Goal: Find contact information: Find contact information

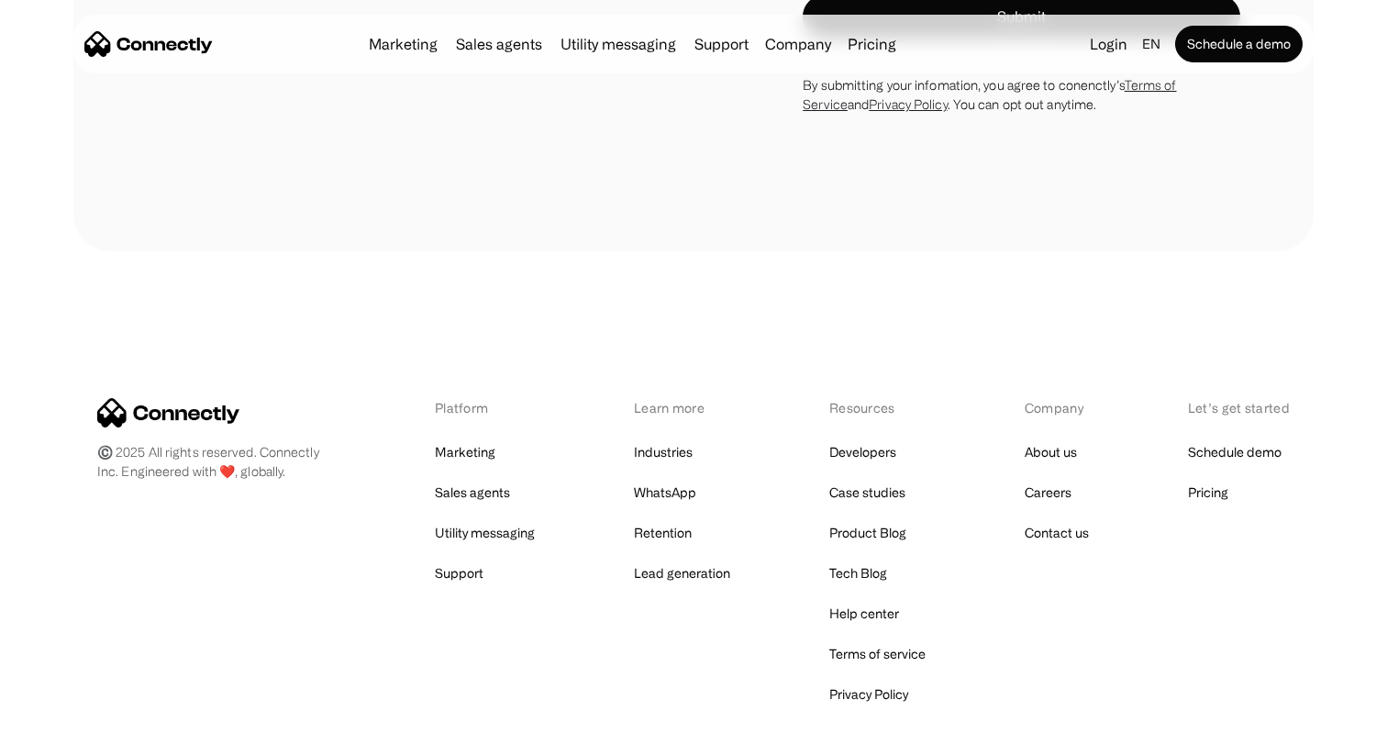
scroll to position [2759, 0]
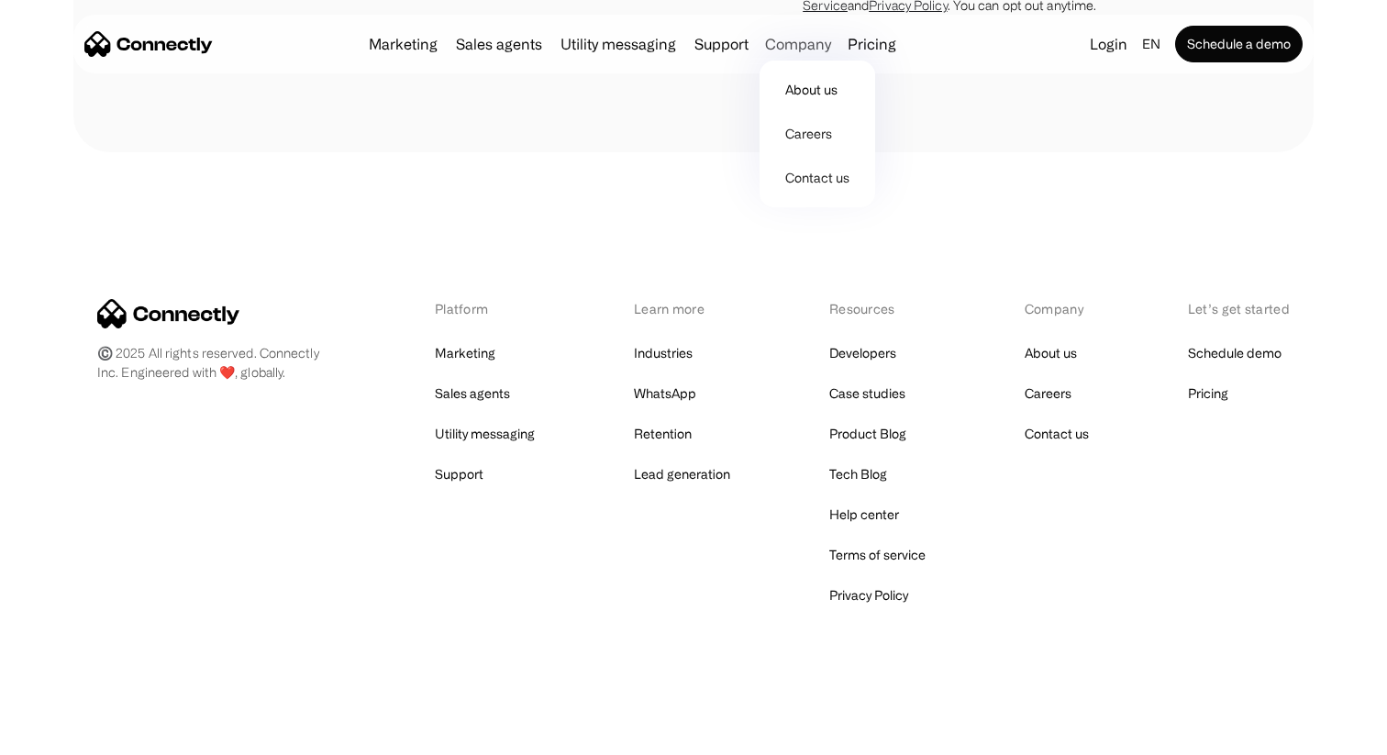
click at [796, 52] on div "Company" at bounding box center [798, 44] width 66 height 26
click at [800, 82] on link "About us" at bounding box center [817, 90] width 101 height 44
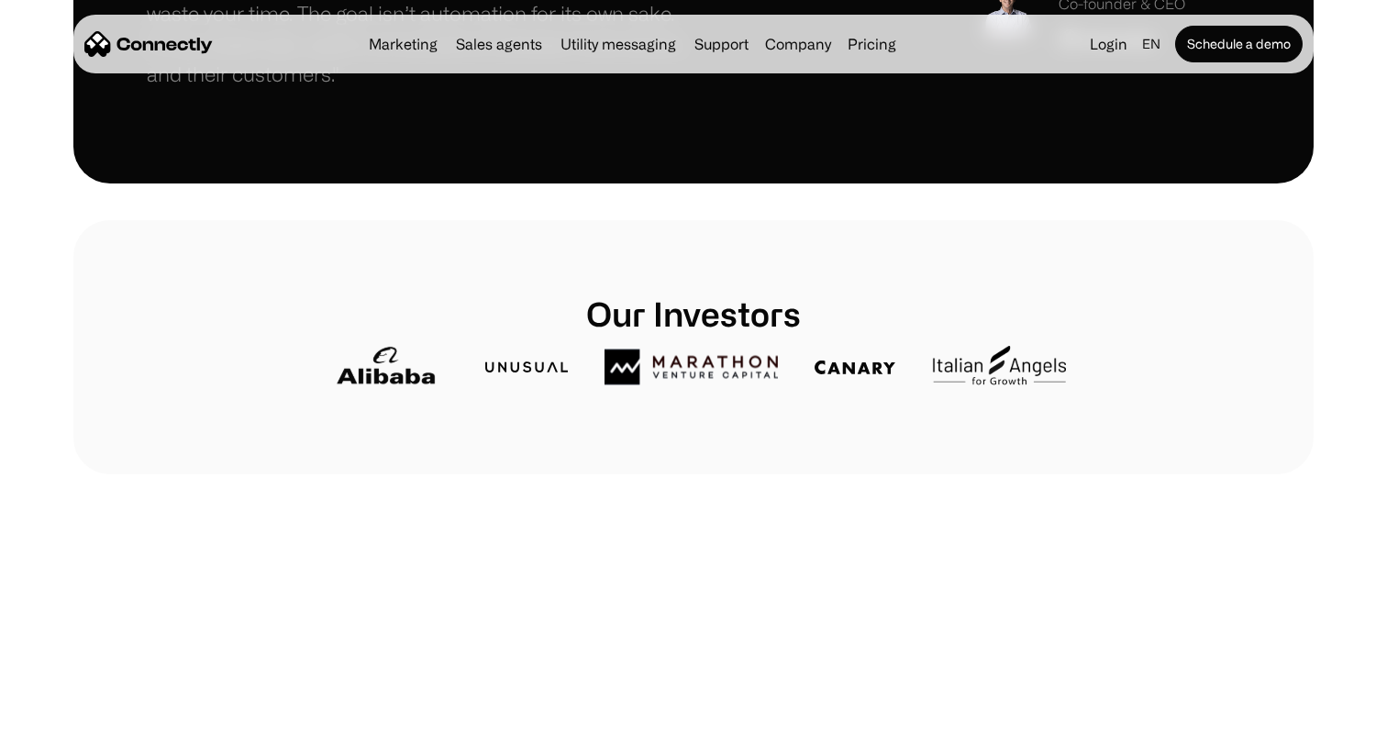
scroll to position [857, 0]
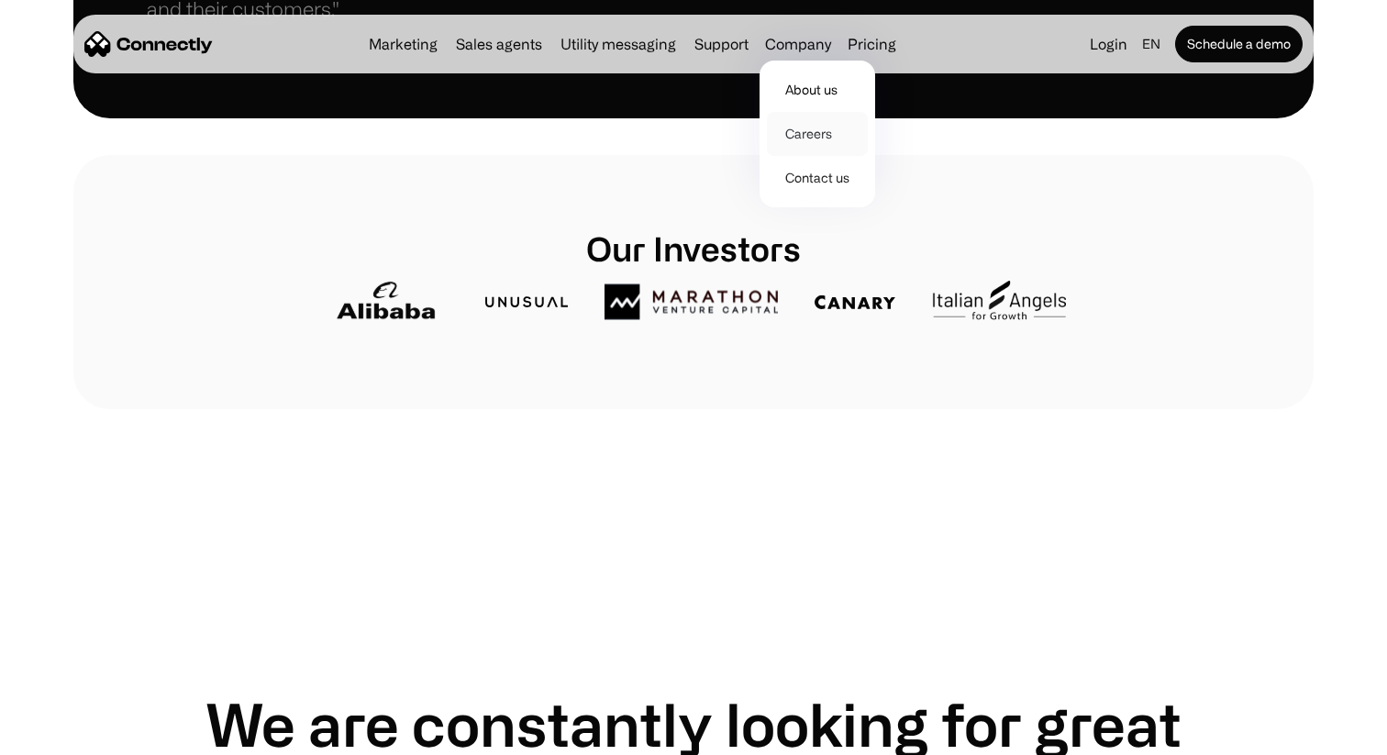
click at [806, 151] on link "Careers" at bounding box center [817, 134] width 101 height 44
click at [672, 253] on h1 "Our Investors" at bounding box center [694, 247] width 744 height 39
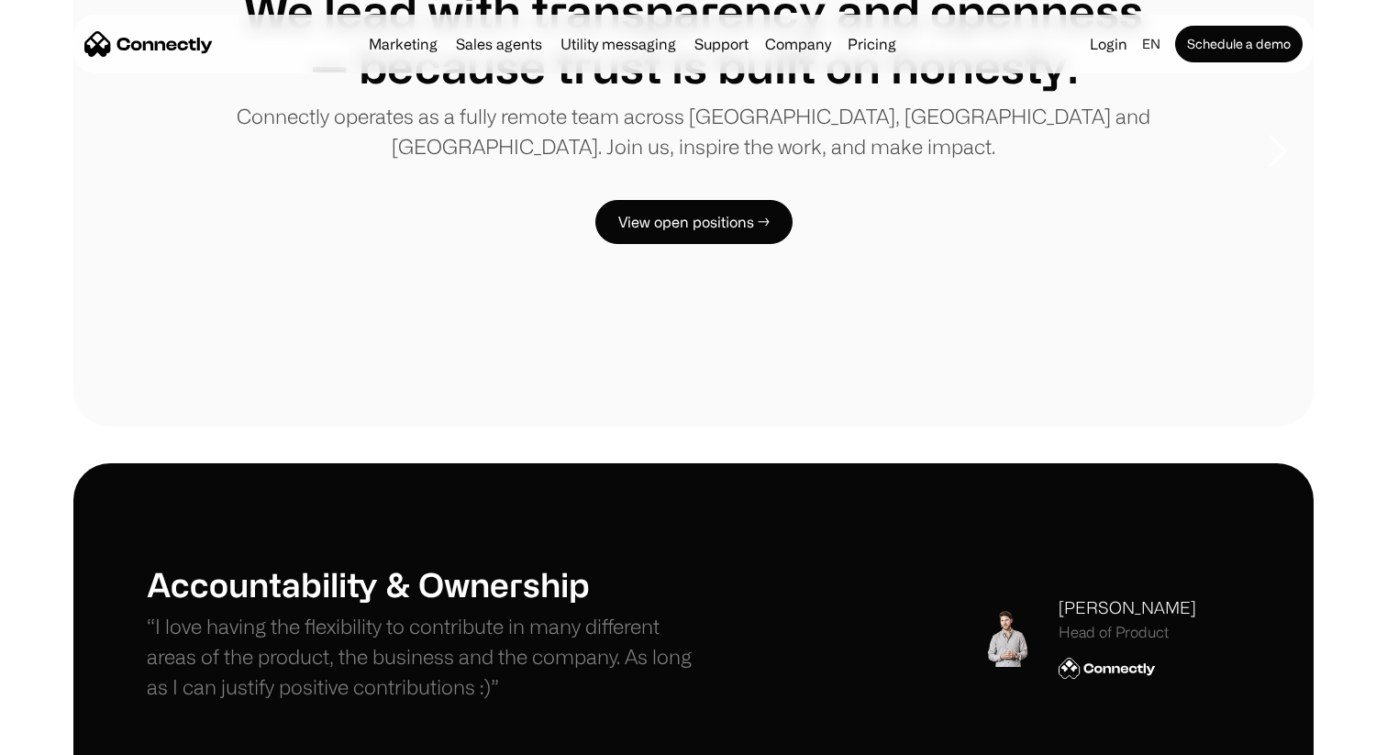
scroll to position [603, 0]
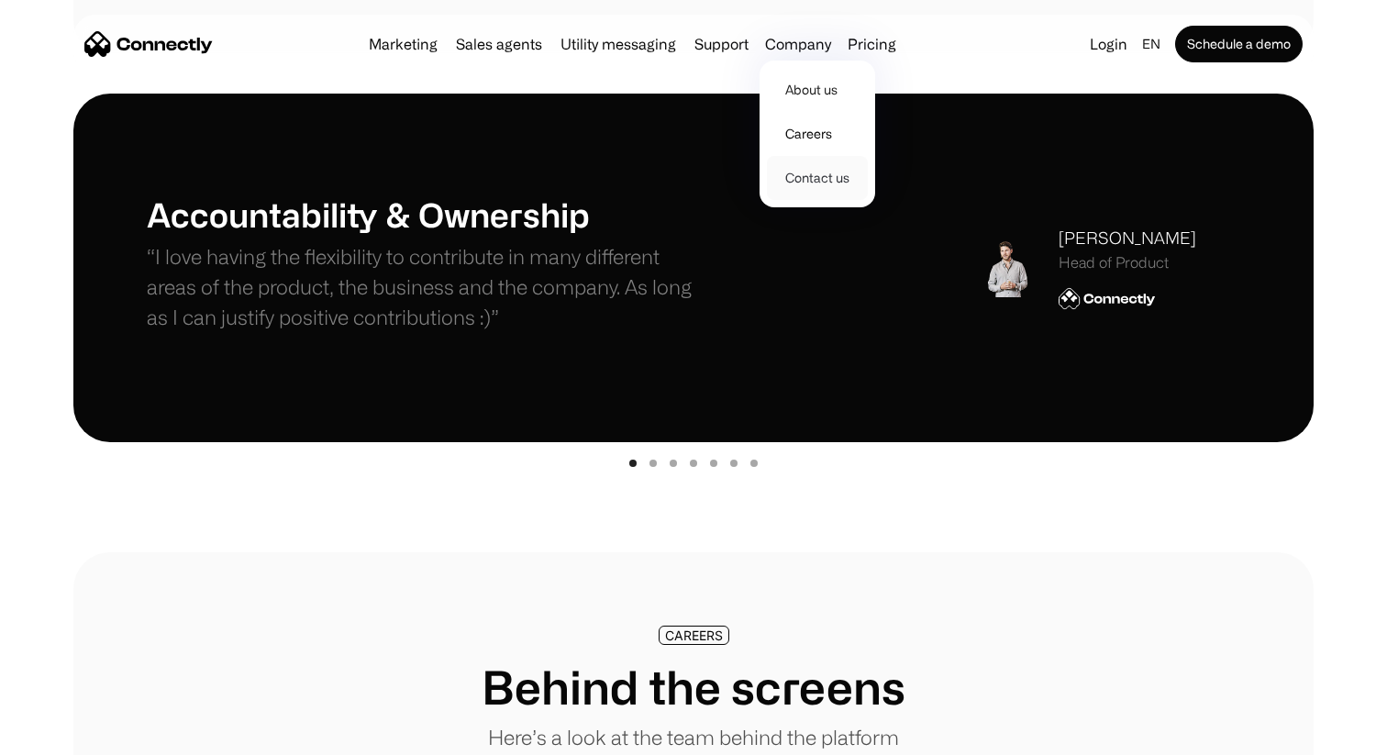
click at [800, 171] on link "Contact us" at bounding box center [817, 178] width 101 height 44
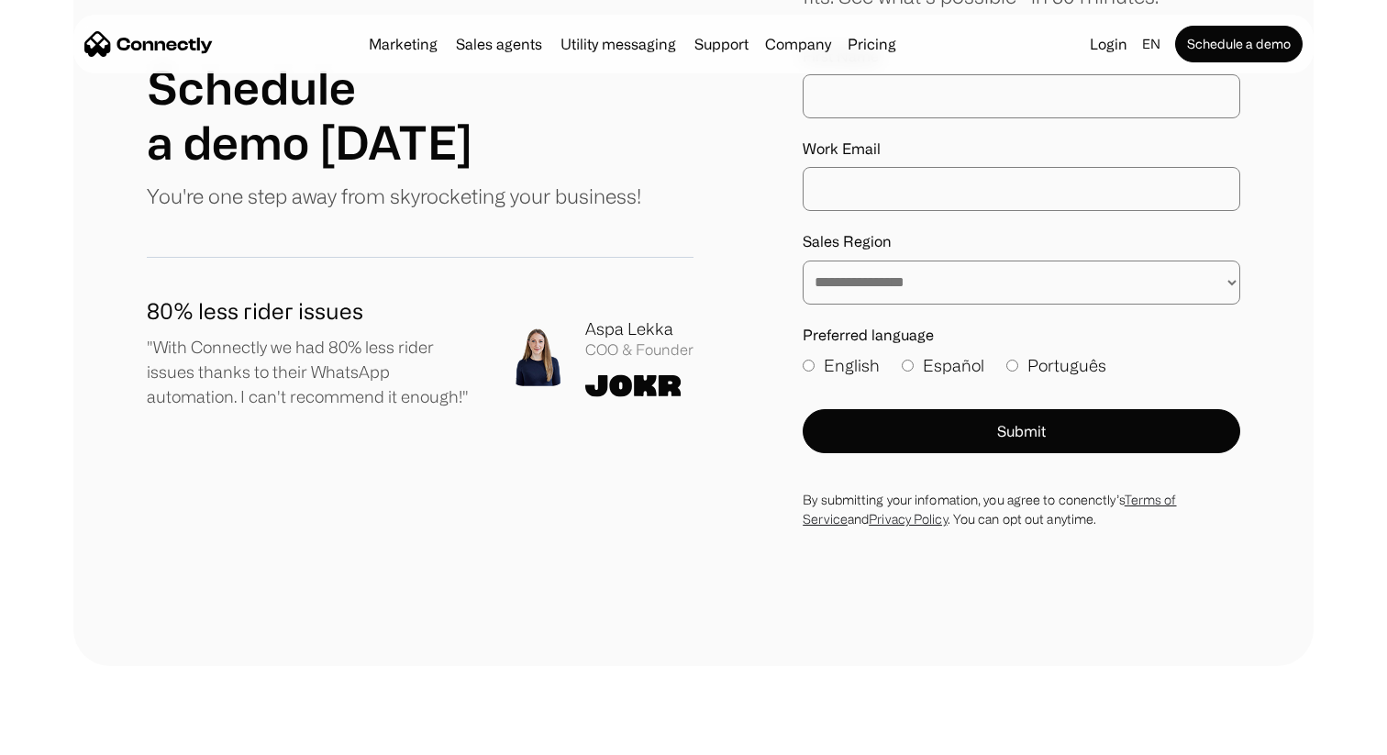
scroll to position [802, 0]
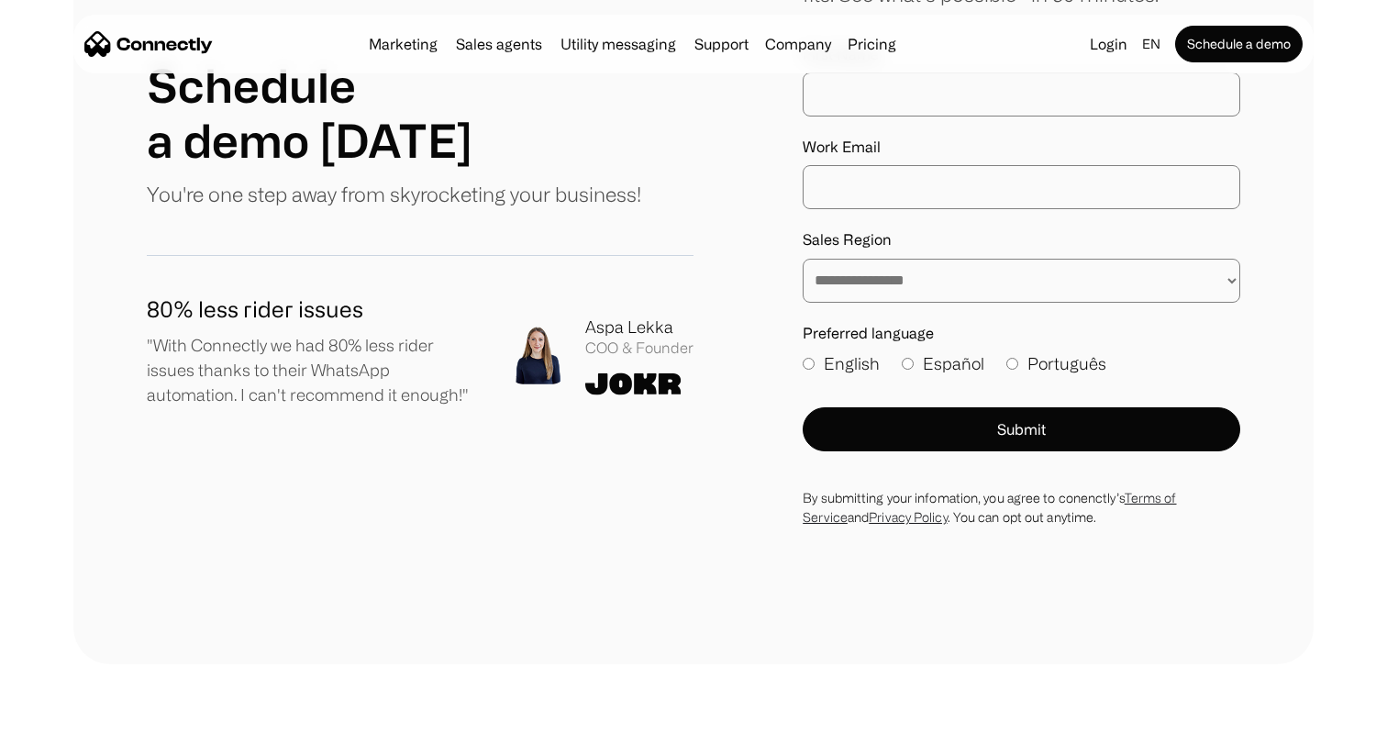
click at [670, 264] on div "80% less rider issues "With Connectly we had 80% less rider issues thanks to th…" at bounding box center [420, 335] width 547 height 161
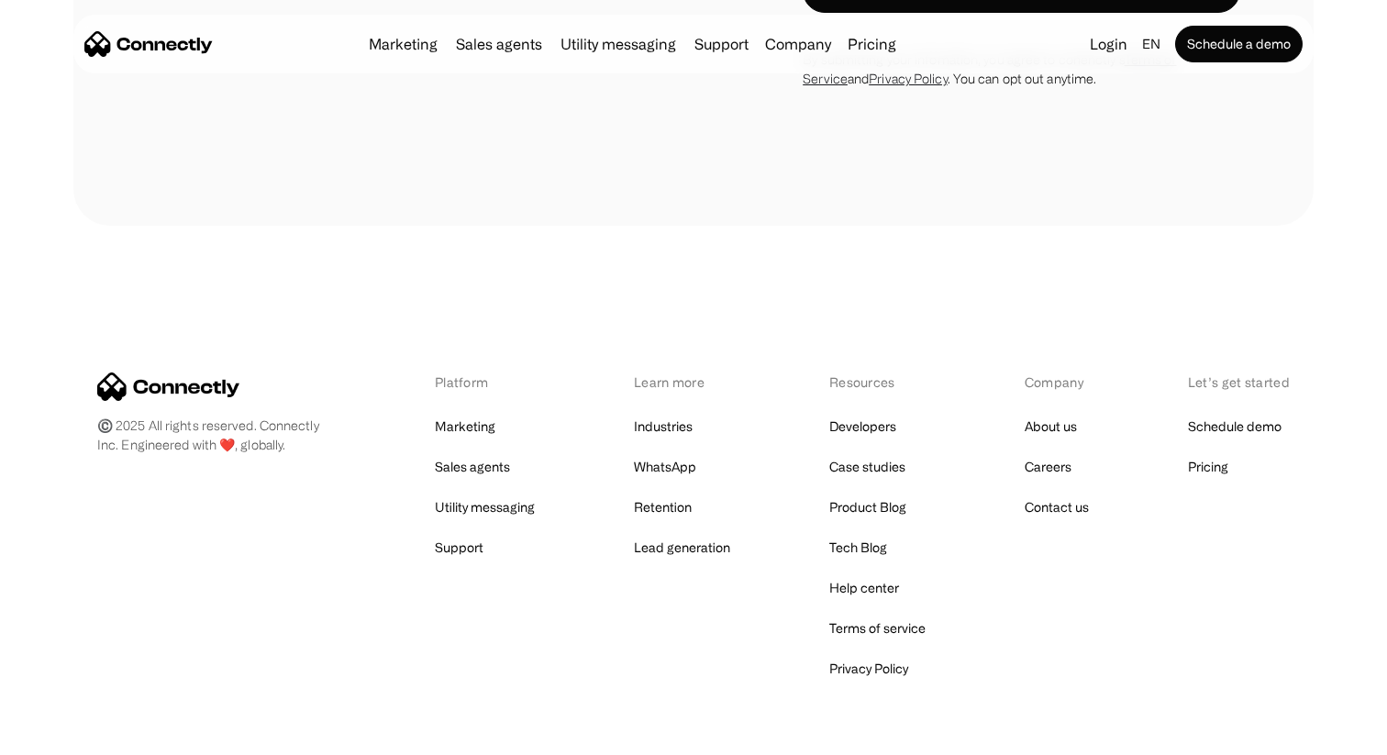
scroll to position [1267, 0]
